Goal: Feedback & Contribution: Leave review/rating

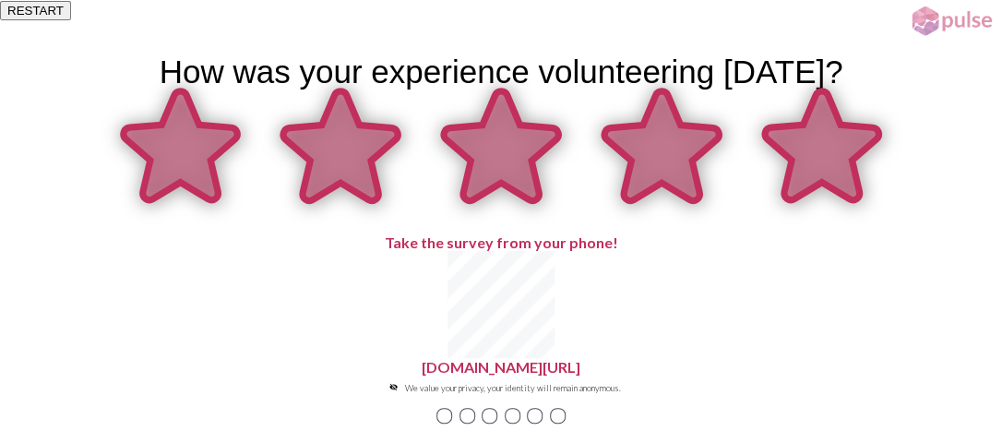
click at [839, 200] on icon at bounding box center [822, 145] width 114 height 109
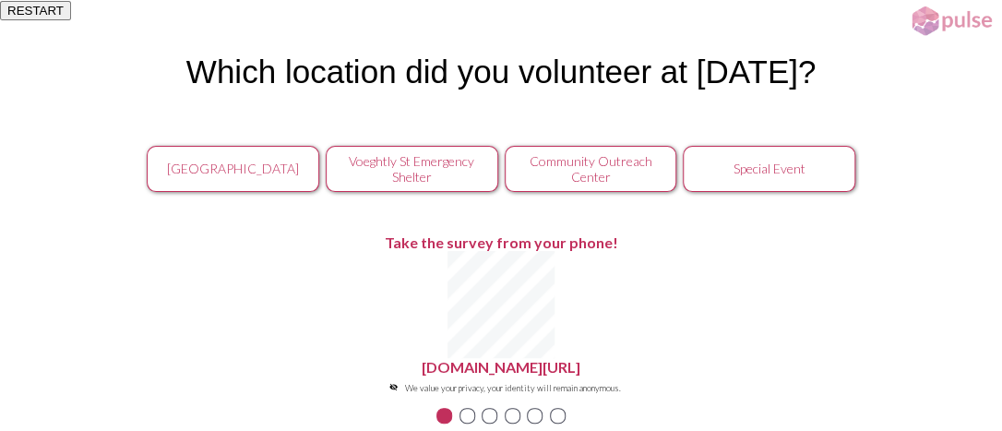
click at [620, 185] on div "Community Outreach Center" at bounding box center [590, 168] width 153 height 31
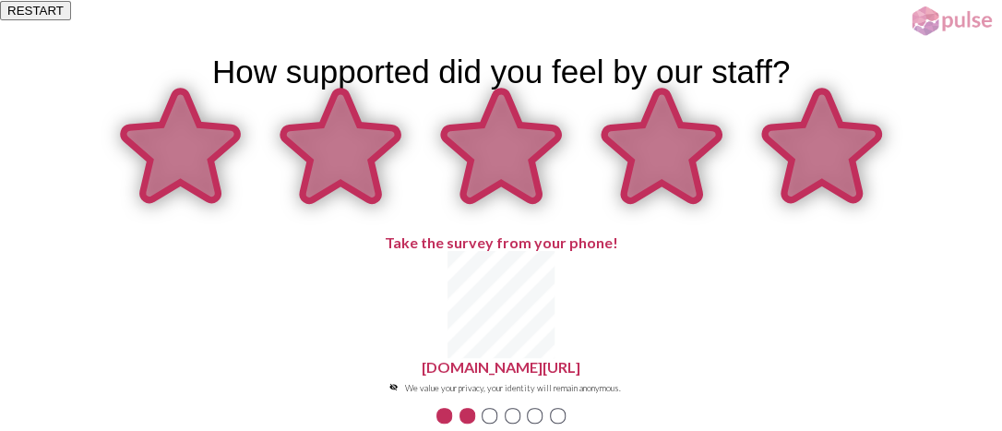
click at [837, 200] on icon at bounding box center [822, 145] width 114 height 109
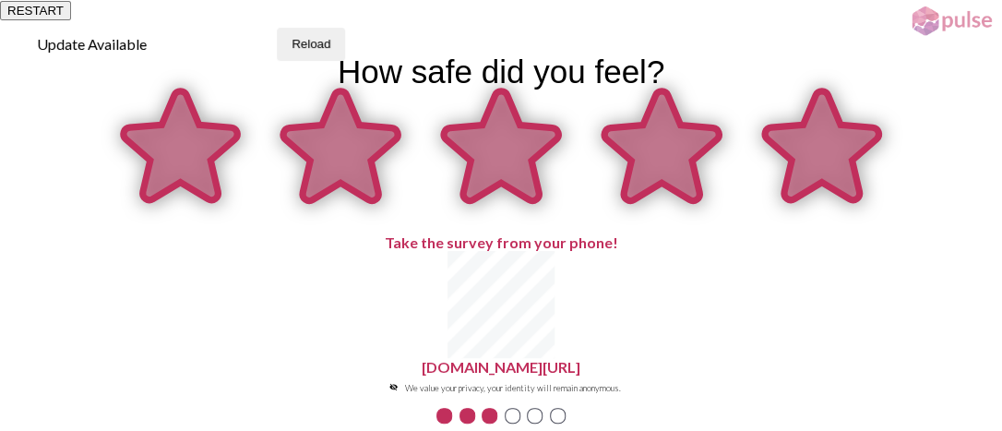
click at [838, 200] on icon at bounding box center [822, 145] width 114 height 109
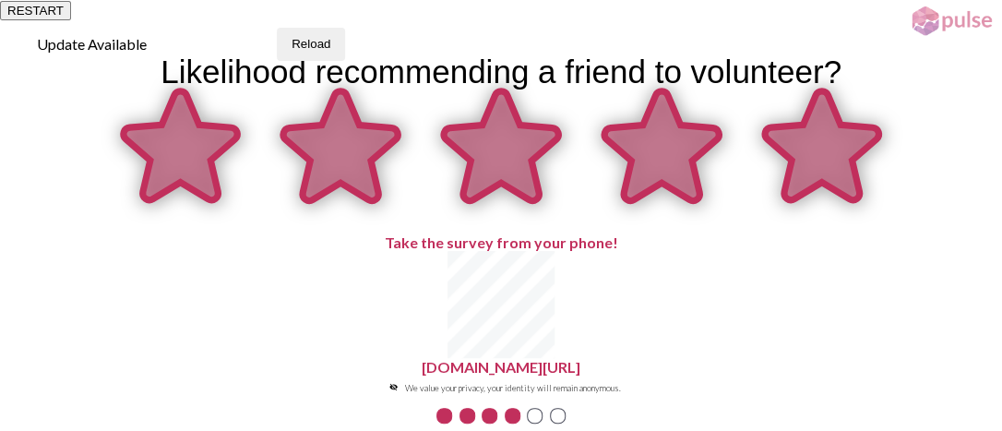
click at [838, 200] on icon at bounding box center [822, 145] width 114 height 109
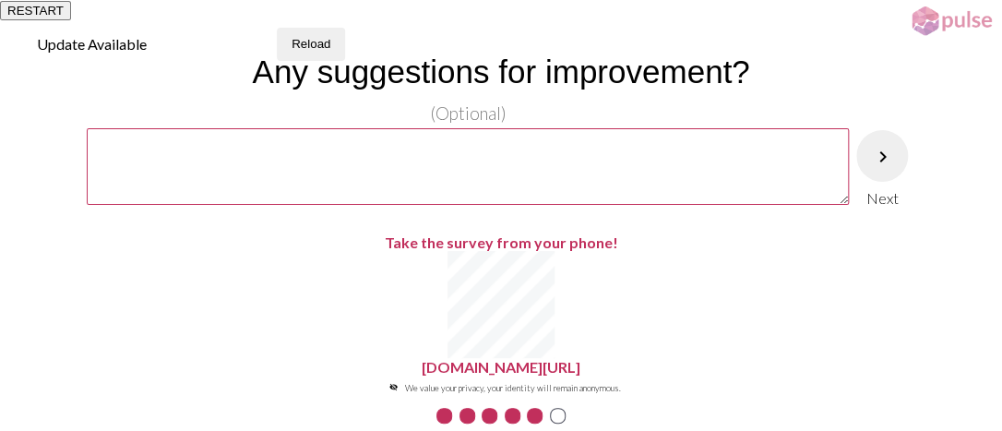
click at [633, 204] on textarea at bounding box center [468, 166] width 763 height 76
type textarea "None at this time."
click at [884, 168] on mat-icon "keyboard_arrow_right" at bounding box center [882, 157] width 22 height 22
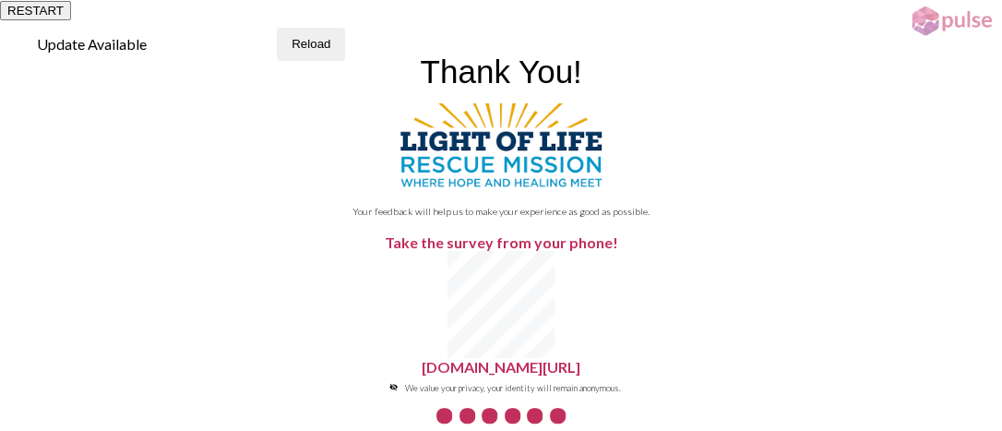
click at [550, 269] on button "Finish" at bounding box center [500, 257] width 297 height 26
